Goal: Information Seeking & Learning: Learn about a topic

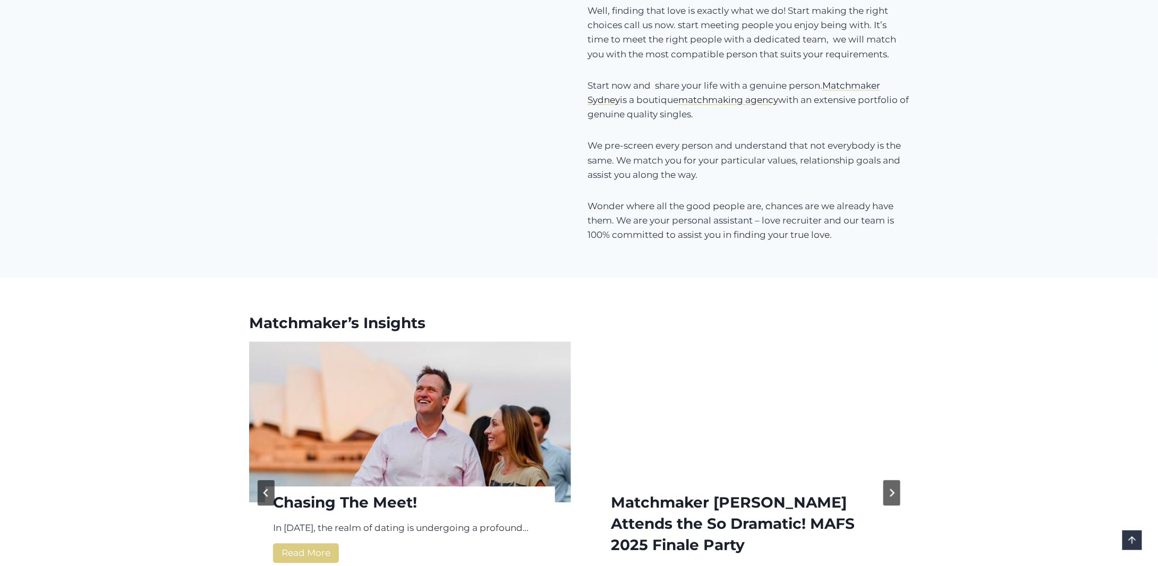
scroll to position [1115, 0]
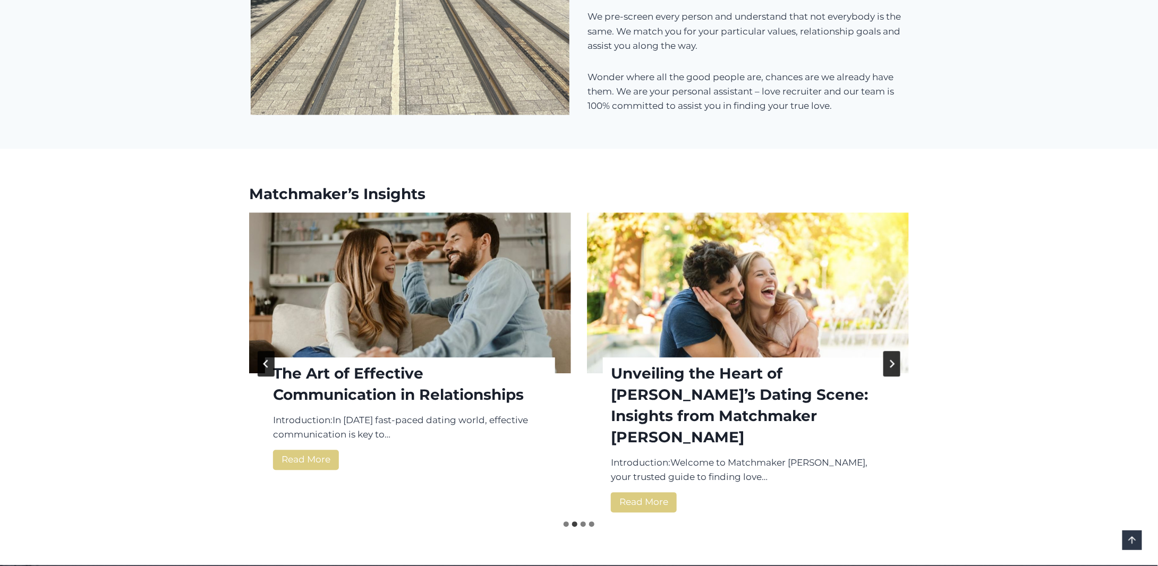
click at [261, 356] on button "Previous slide" at bounding box center [266, 364] width 17 height 26
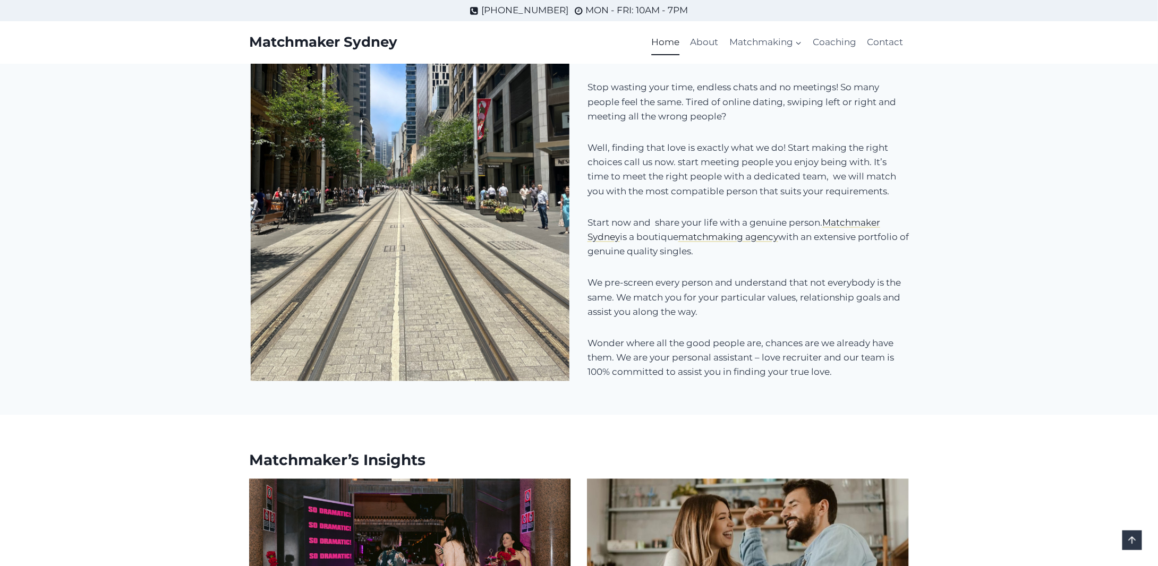
scroll to position [976, 0]
click at [757, 90] on link "Matchmaking for Women" at bounding box center [777, 90] width 106 height 23
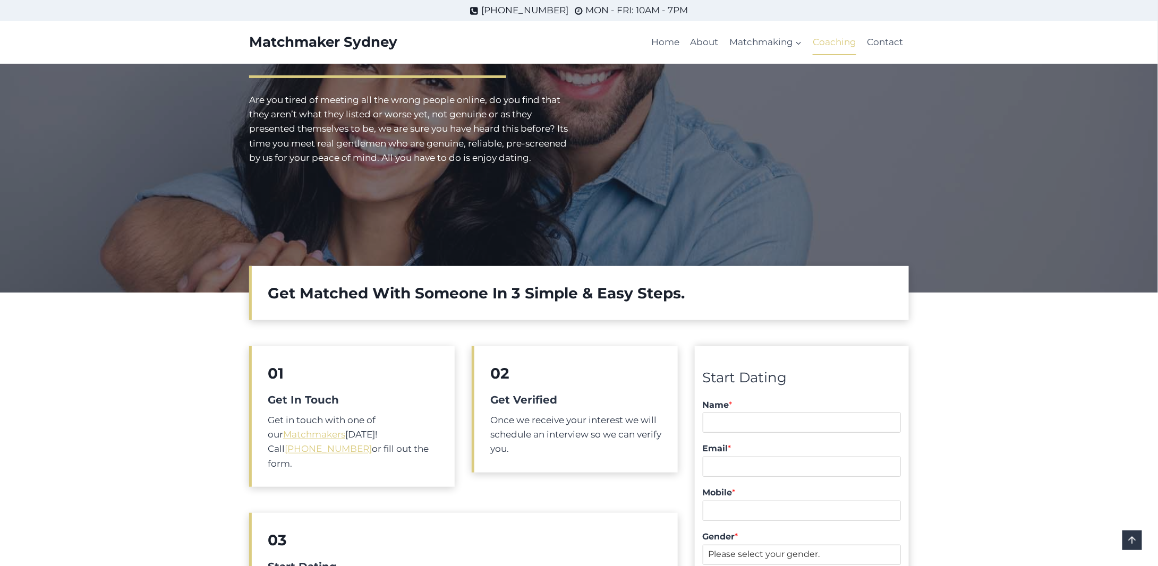
scroll to position [90, 0]
click at [751, 66] on link "Matchmaking for Men" at bounding box center [777, 66] width 106 height 23
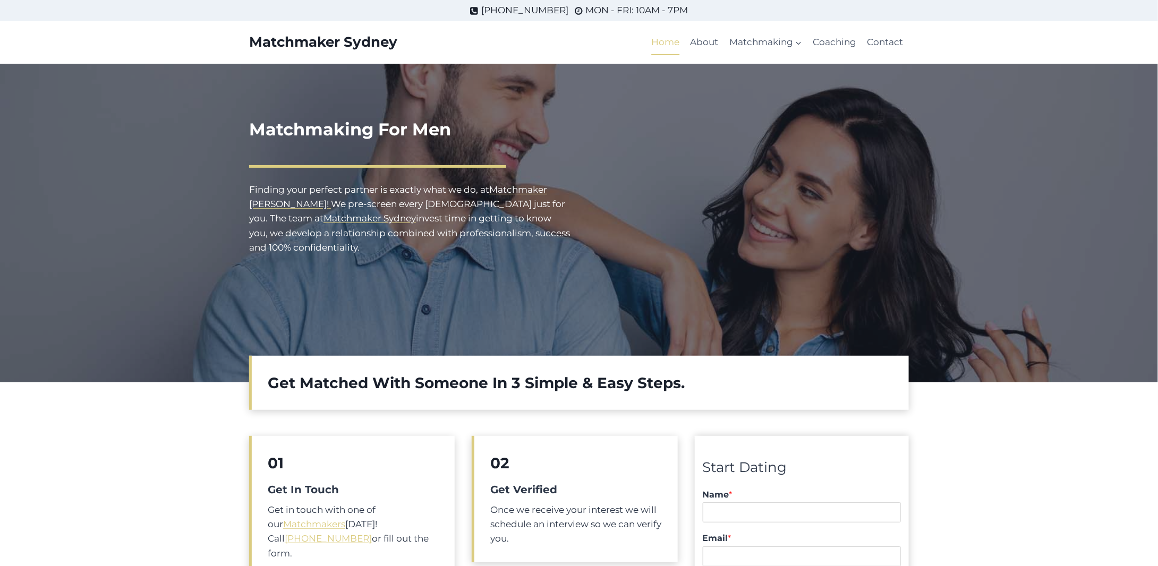
click at [667, 47] on link "Home" at bounding box center [665, 43] width 39 height 26
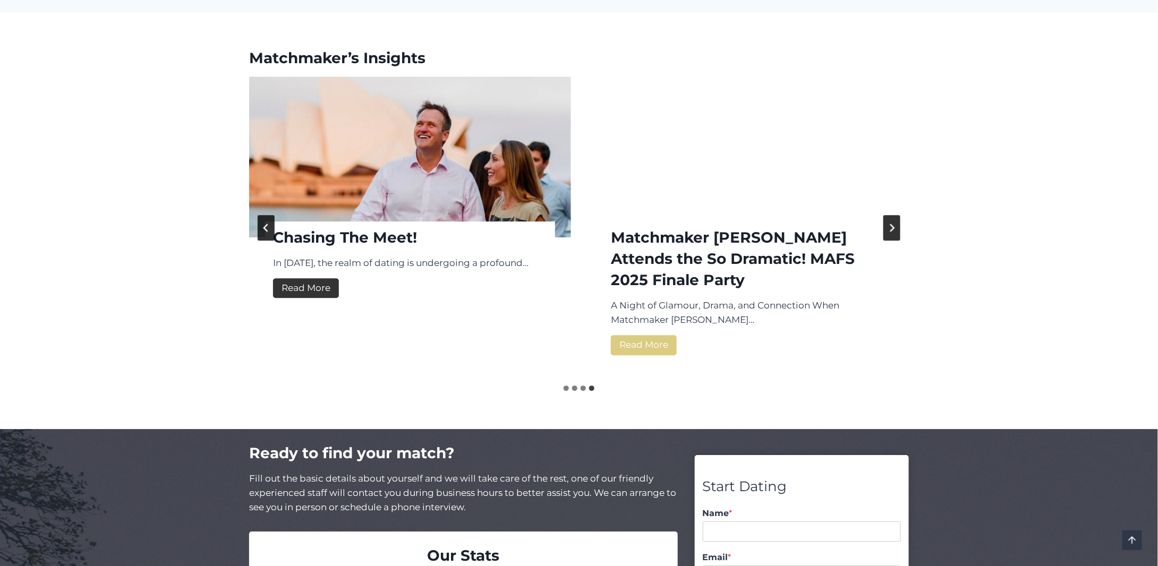
scroll to position [1380, 0]
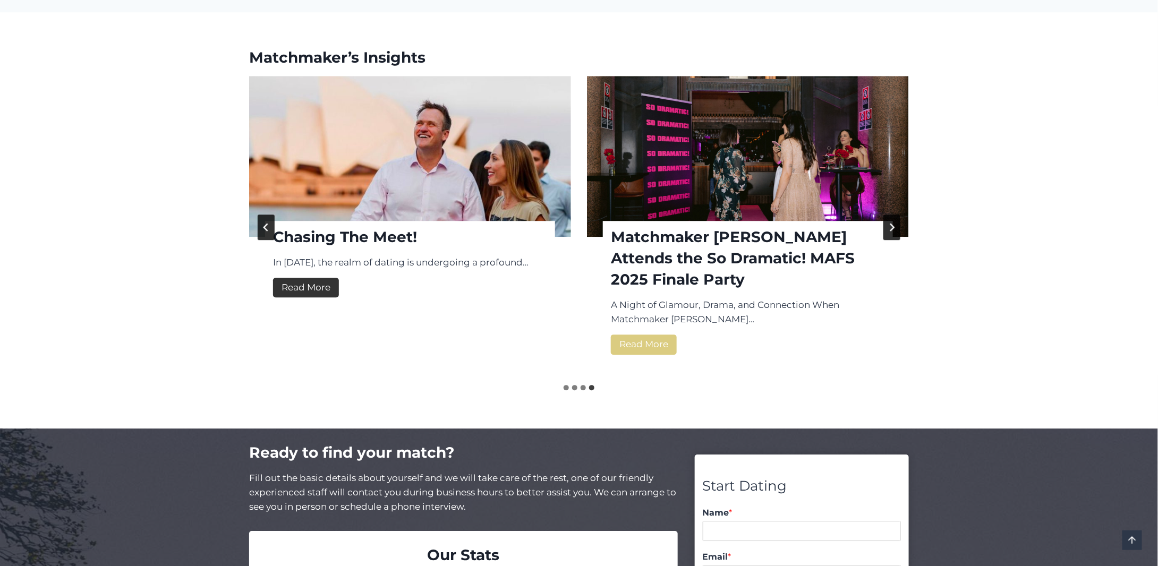
click at [313, 285] on link "Read More Chasing The Meet!" at bounding box center [306, 288] width 66 height 20
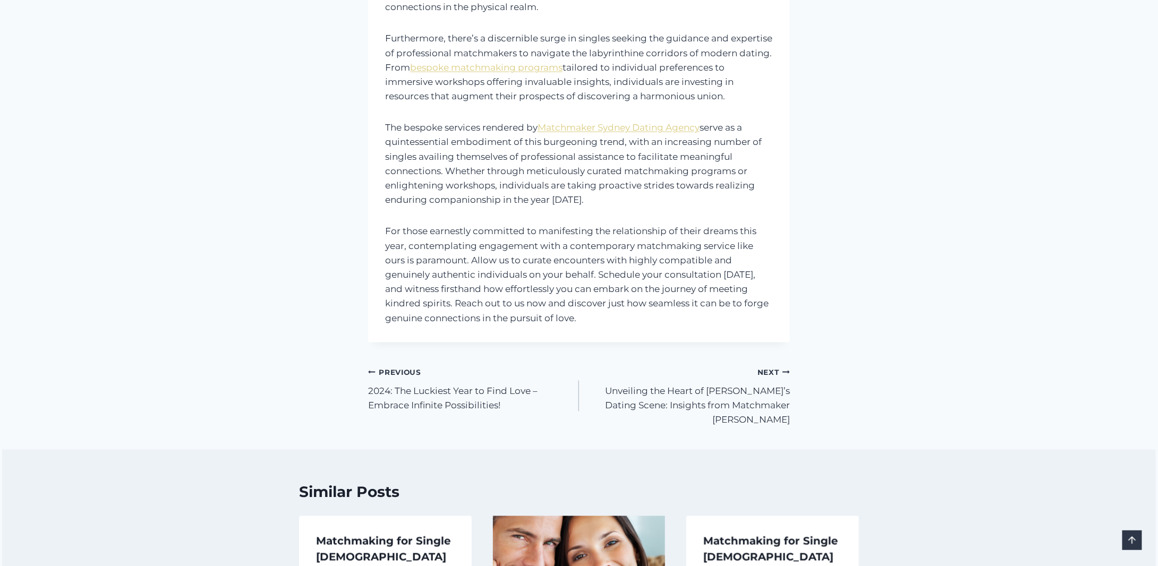
scroll to position [583, 0]
click at [679, 409] on link "Next Continue Unveiling the Heart of Sydney’s Dating Scene: Insights from Match…" at bounding box center [684, 396] width 211 height 62
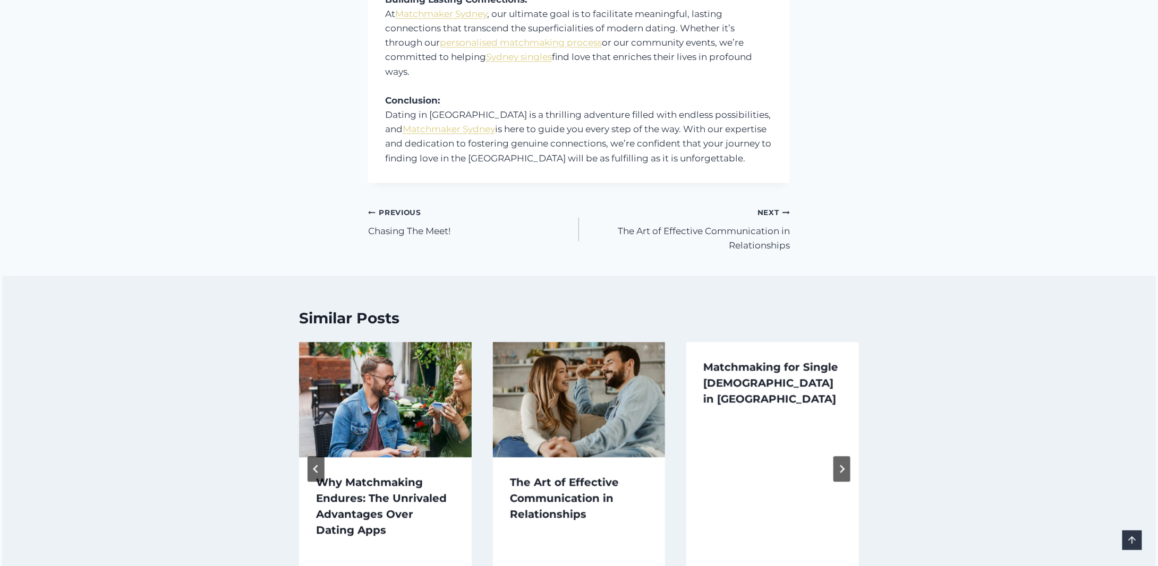
scroll to position [1061, 0]
click at [389, 476] on link "Why Matchmaking Endures: The Unrivaled Advantages Over Dating Apps" at bounding box center [381, 506] width 131 height 61
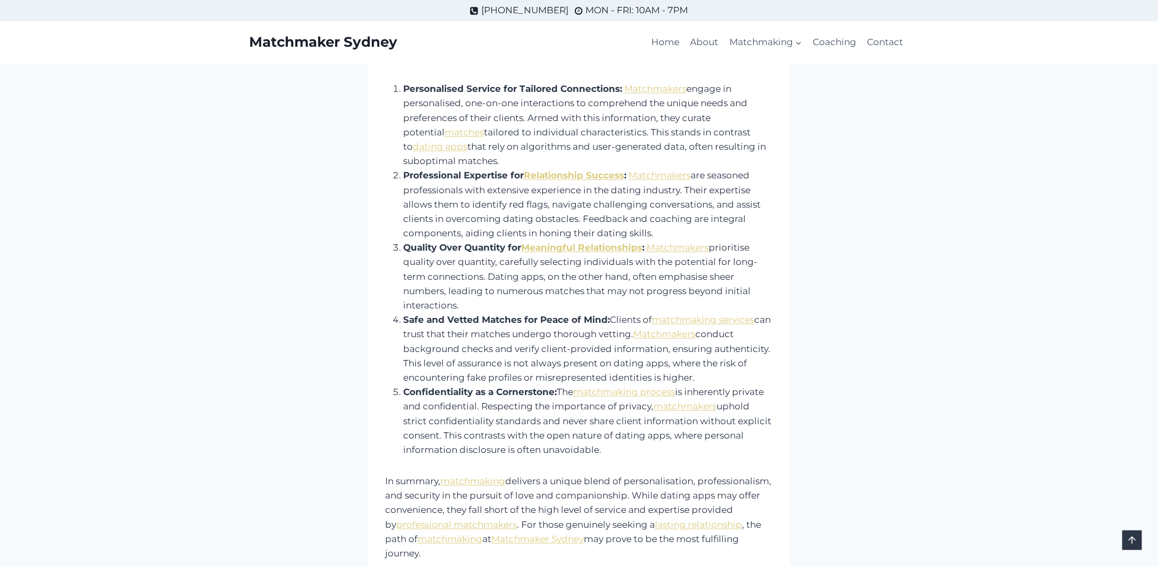
scroll to position [402, 0]
